Goal: Navigation & Orientation: Find specific page/section

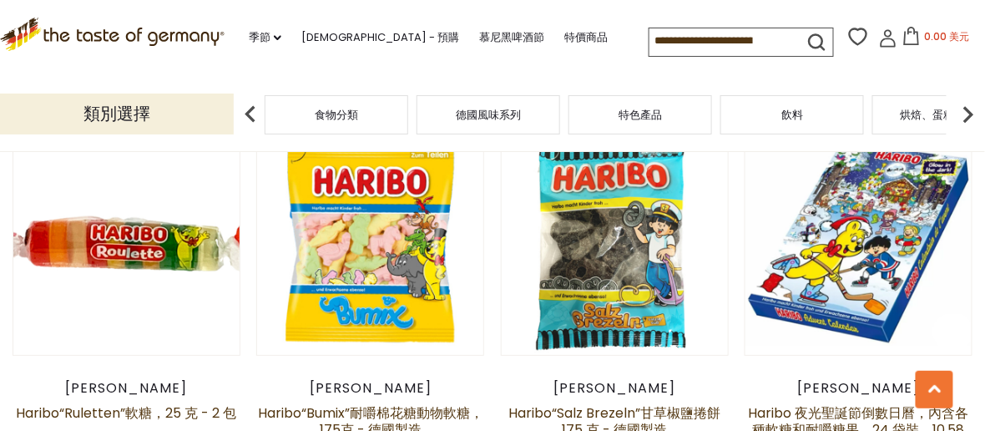
scroll to position [3087, 0]
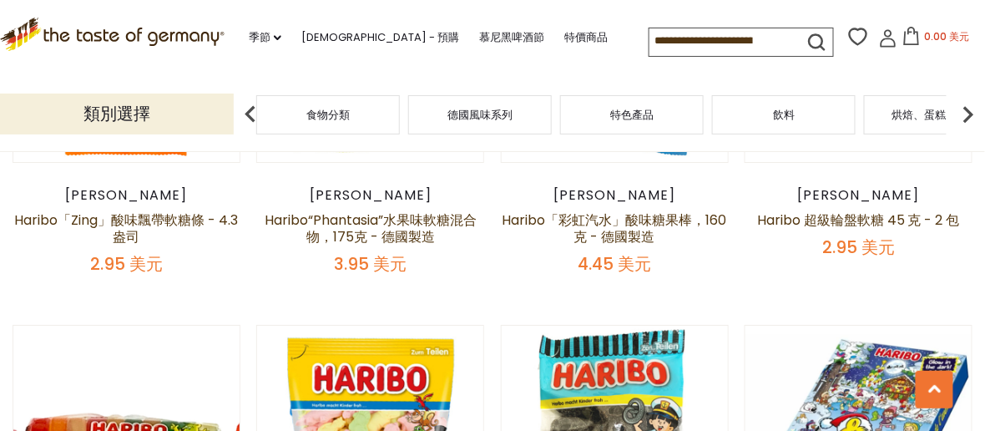
click at [365, 123] on div "食物分類" at bounding box center [328, 114] width 144 height 39
click at [334, 117] on font "食物分類" at bounding box center [327, 115] width 43 height 16
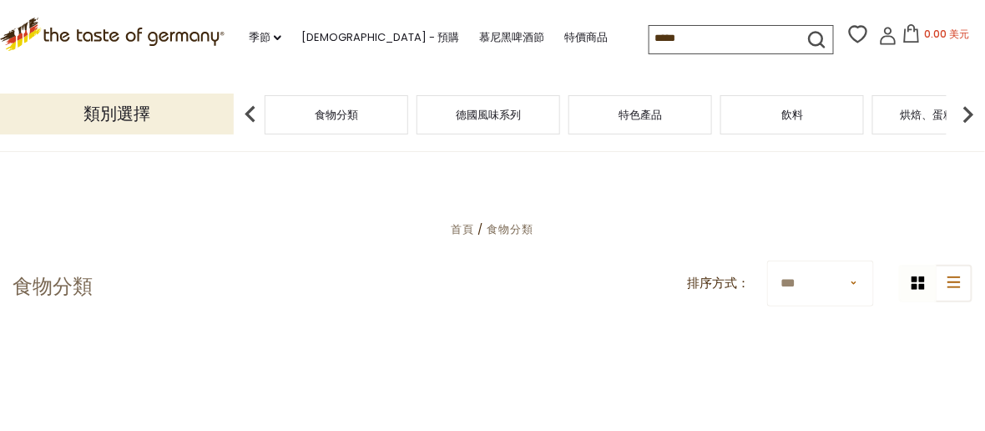
click at [144, 116] on font "類別選擇" at bounding box center [116, 113] width 67 height 23
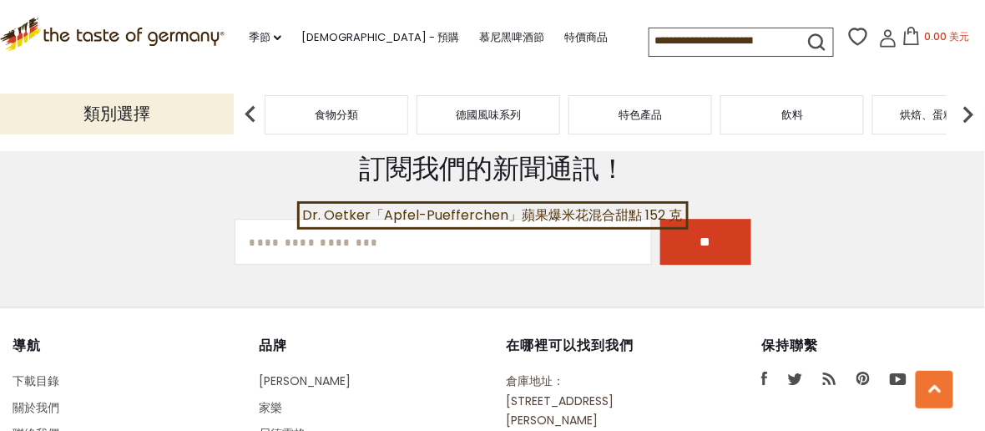
scroll to position [4339, 0]
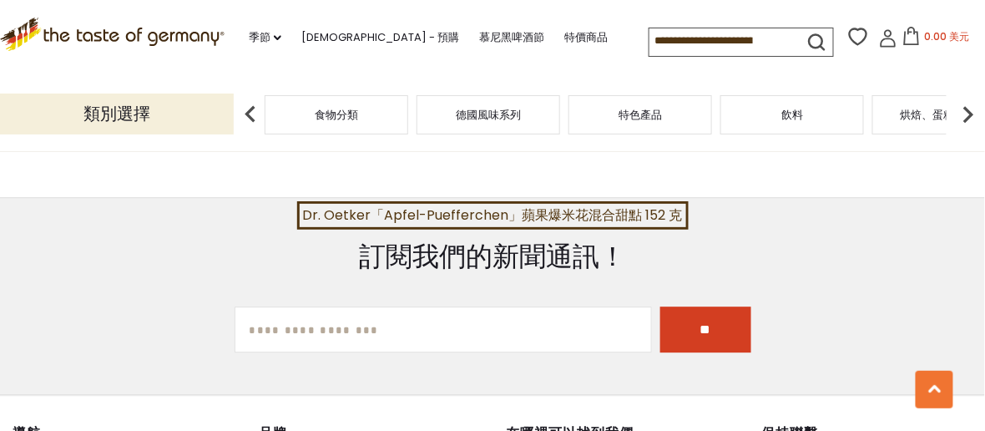
click at [666, 132] on div "特色產品" at bounding box center [640, 114] width 144 height 39
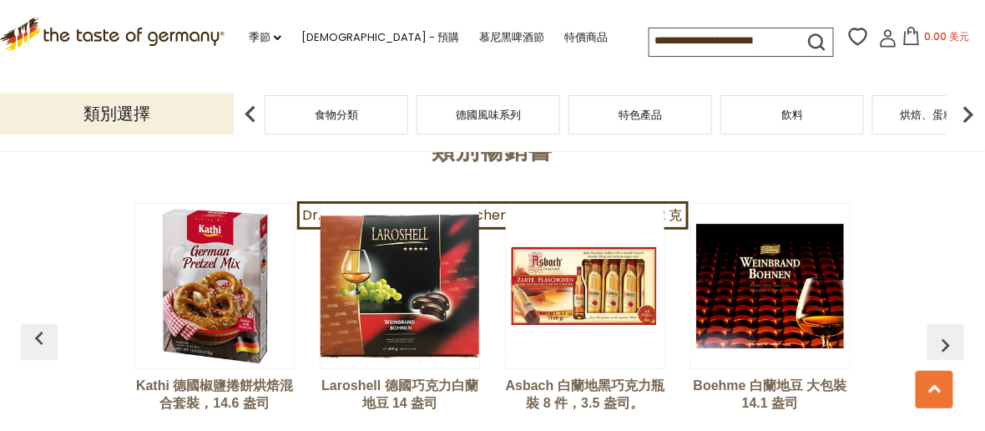
scroll to position [4088, 0]
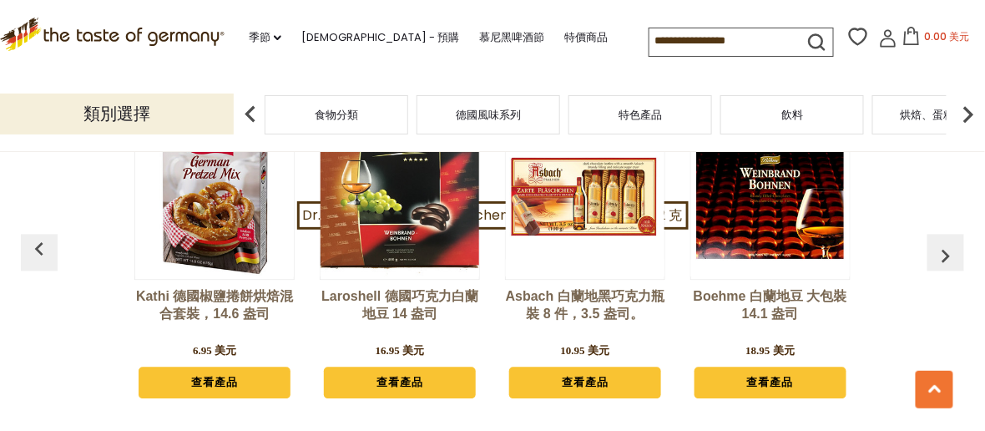
click at [476, 111] on font "德國風味系列" at bounding box center [488, 115] width 65 height 16
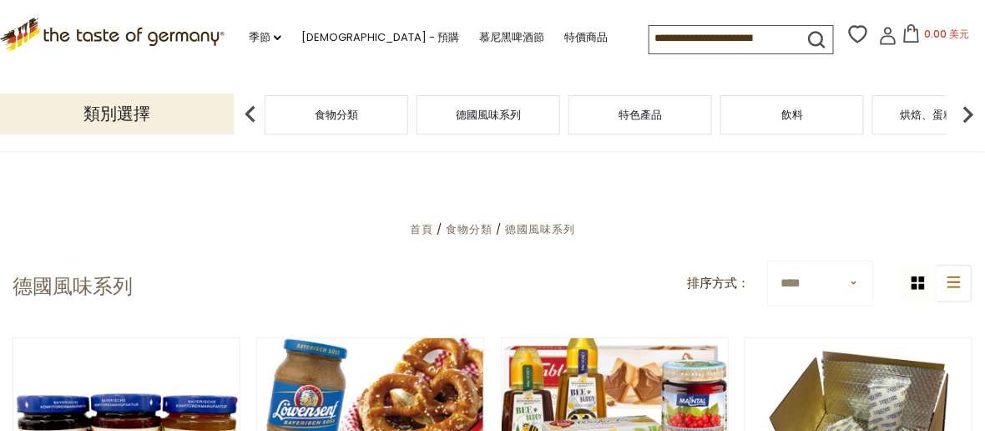
click at [356, 113] on font "食物分類" at bounding box center [336, 115] width 43 height 16
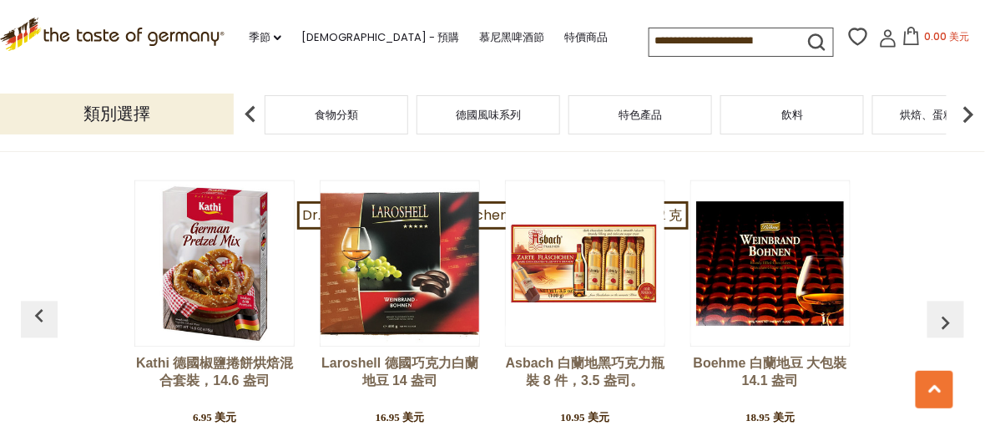
scroll to position [3755, 0]
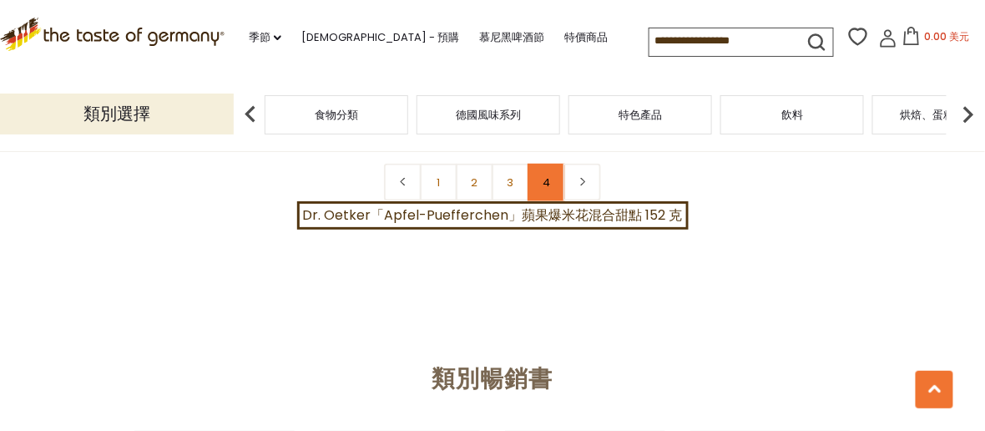
click at [527, 179] on link "4" at bounding box center [546, 183] width 38 height 38
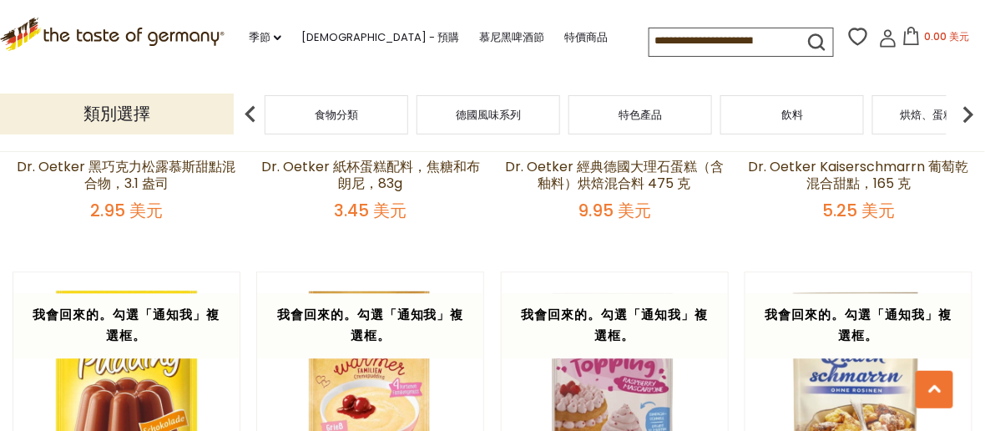
scroll to position [593, 0]
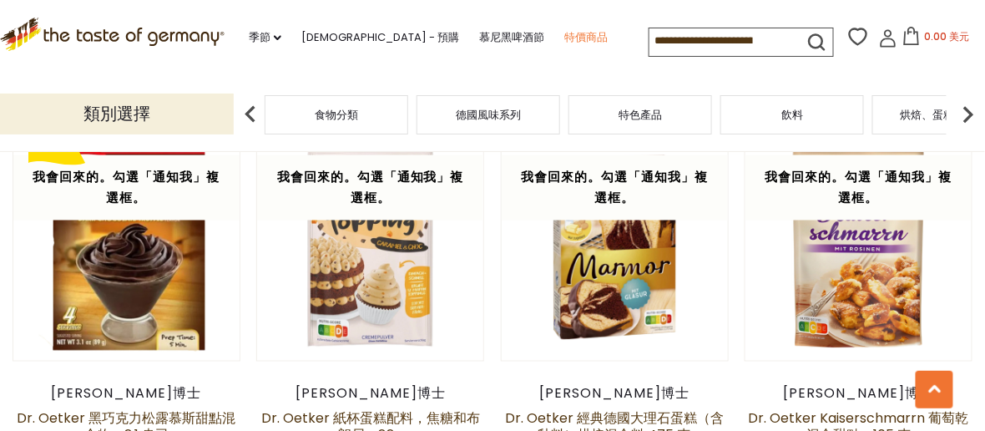
click at [564, 33] on font "特價商品" at bounding box center [585, 37] width 43 height 16
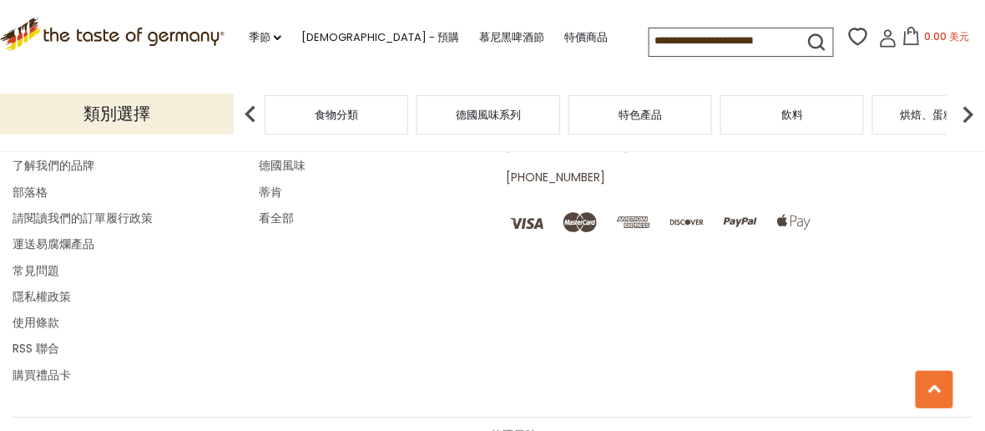
scroll to position [1237, 0]
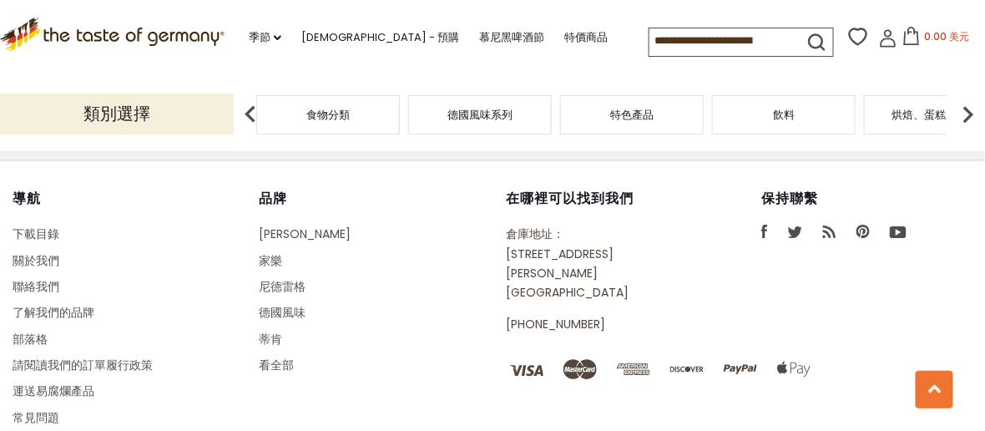
click at [489, 122] on div "德國風味系列" at bounding box center [480, 114] width 144 height 39
click at [748, 128] on div "飲料" at bounding box center [784, 114] width 144 height 39
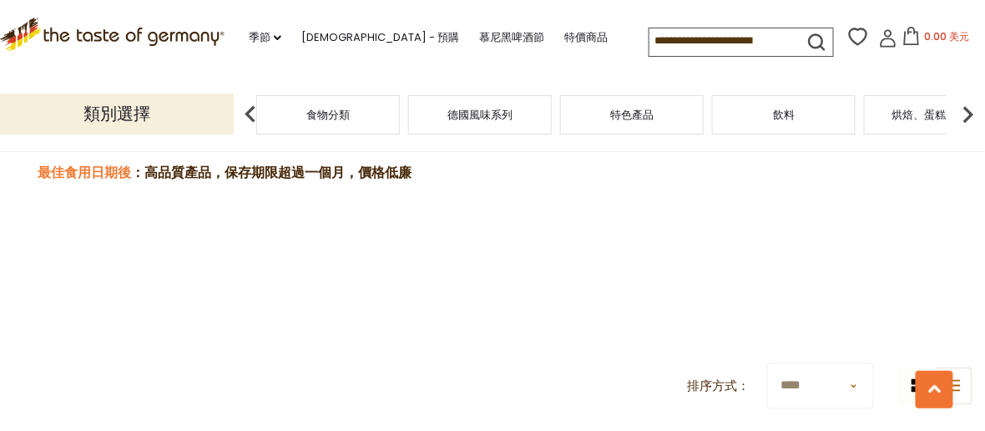
scroll to position [0, 0]
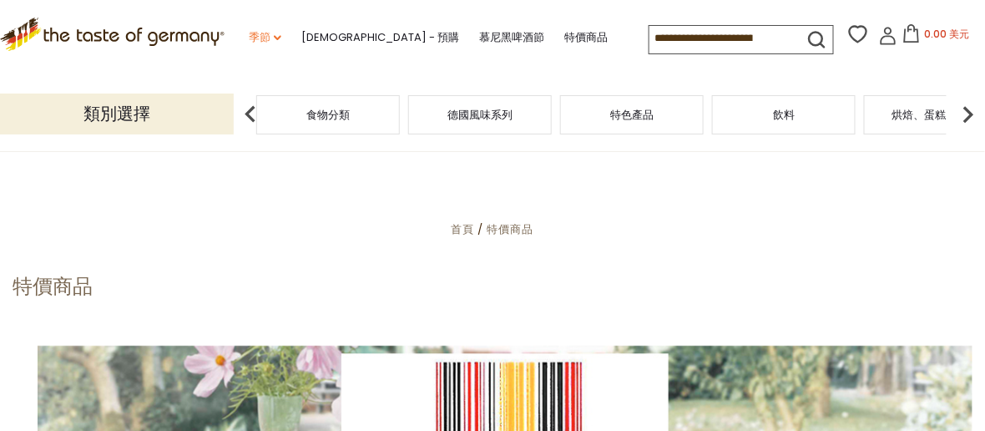
click at [270, 33] on font "季節" at bounding box center [260, 37] width 22 height 16
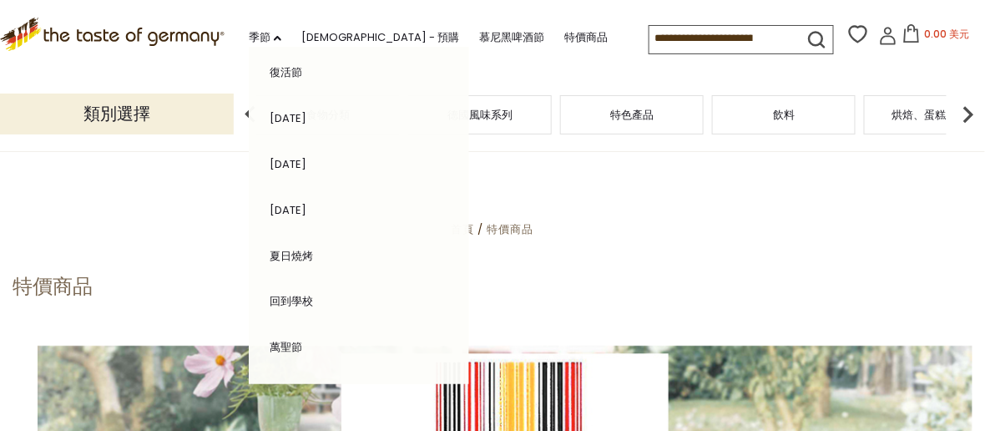
scroll to position [417, 0]
click at [966, 112] on img at bounding box center [967, 114] width 33 height 33
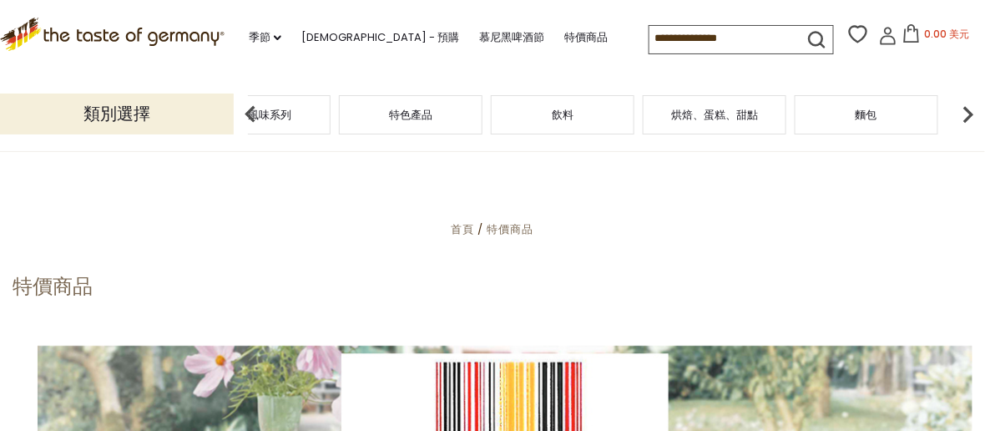
click at [731, 113] on font "烘焙、蛋糕、甜點" at bounding box center [714, 115] width 87 height 16
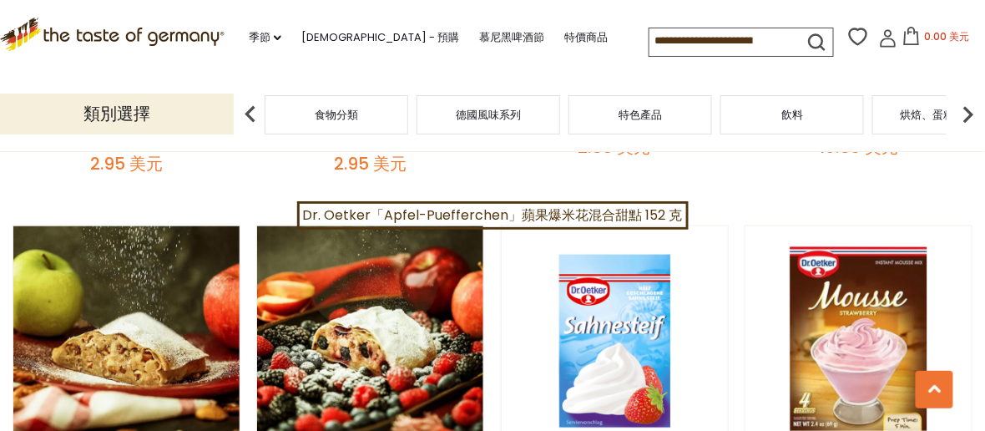
scroll to position [1906, 0]
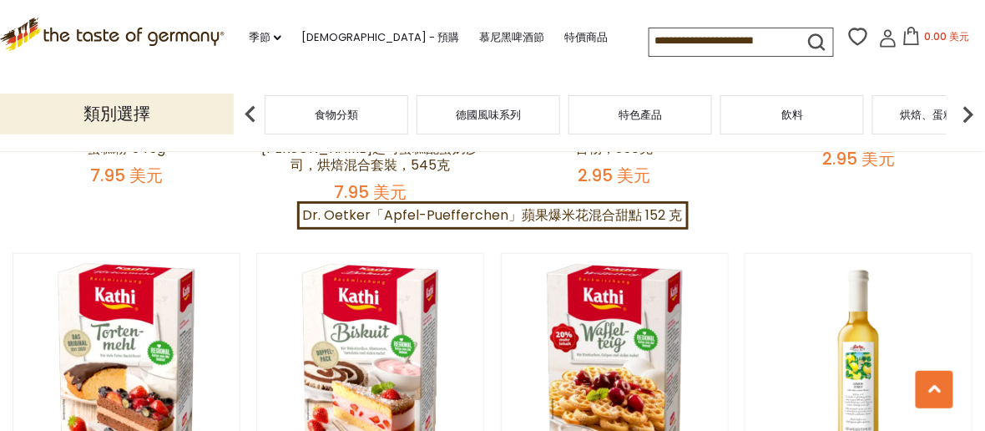
click at [975, 107] on img at bounding box center [967, 114] width 33 height 33
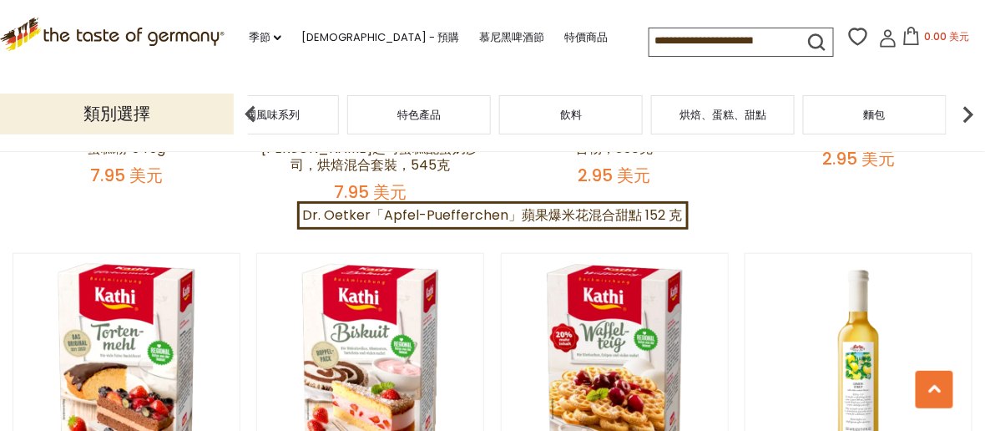
click at [975, 107] on img at bounding box center [967, 114] width 33 height 33
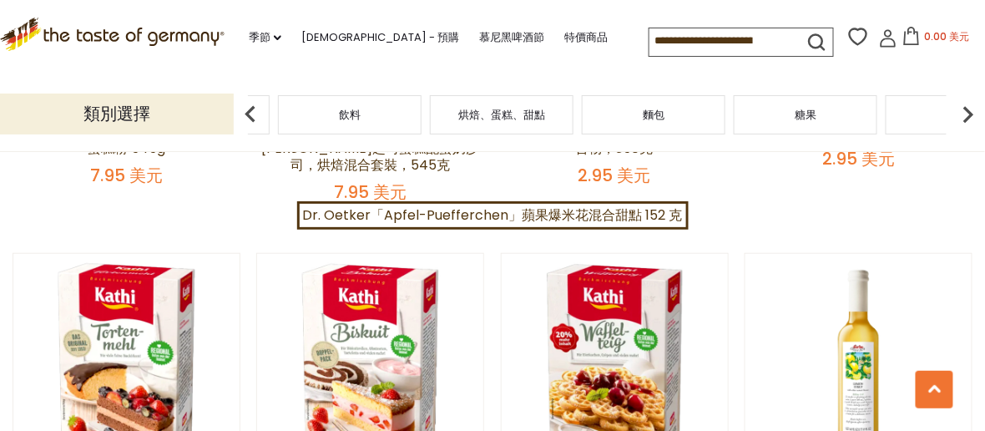
click at [807, 117] on font "糖果" at bounding box center [805, 115] width 22 height 16
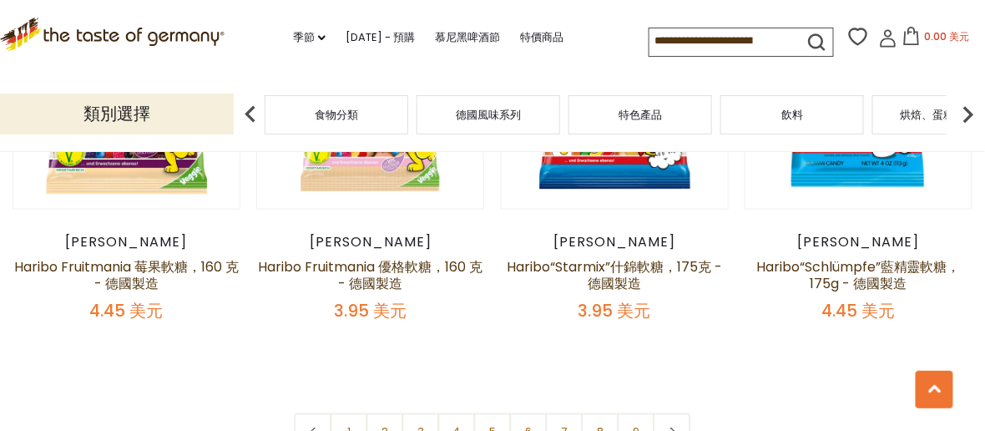
scroll to position [4005, 0]
